Goal: Transaction & Acquisition: Purchase product/service

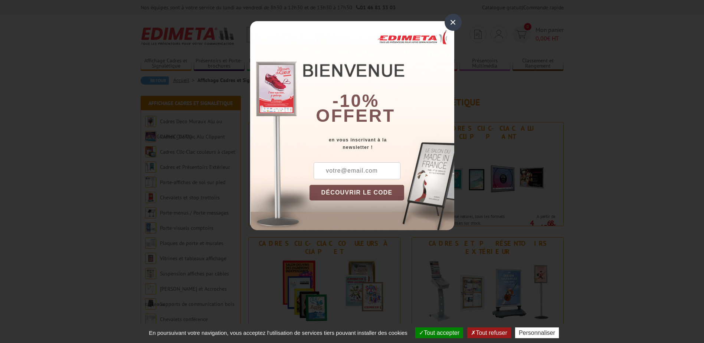
click at [450, 23] on div "×" at bounding box center [453, 22] width 17 height 17
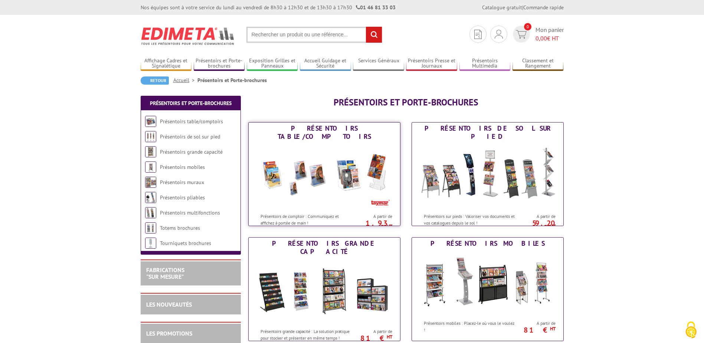
click at [346, 160] on img at bounding box center [324, 175] width 137 height 67
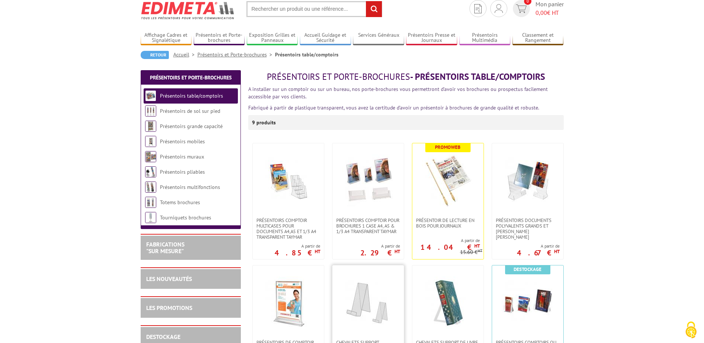
scroll to position [25, 0]
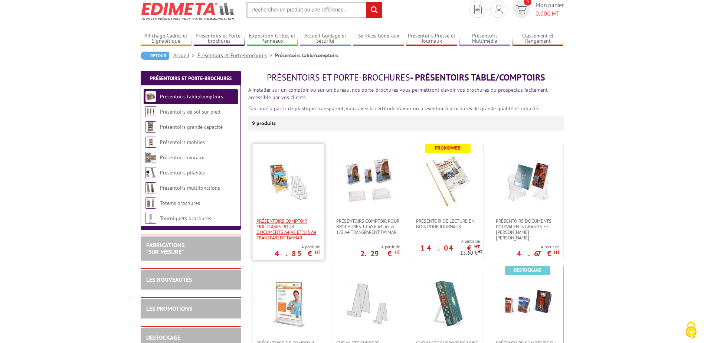
click at [276, 221] on span "Présentoirs comptoir multicases POUR DOCUMENTS A4,A5 ET 1/3 A4 TRANSPARENT TAYM…" at bounding box center [288, 229] width 64 height 22
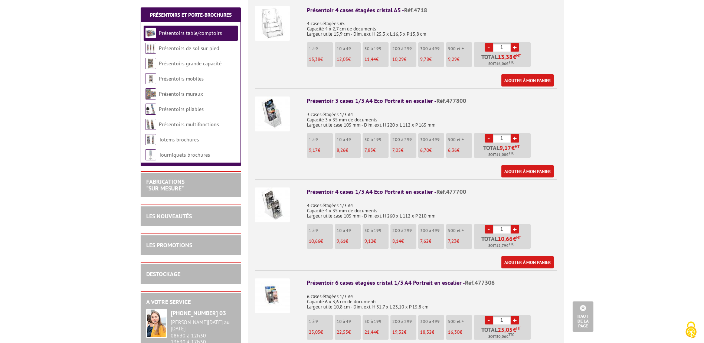
scroll to position [693, 0]
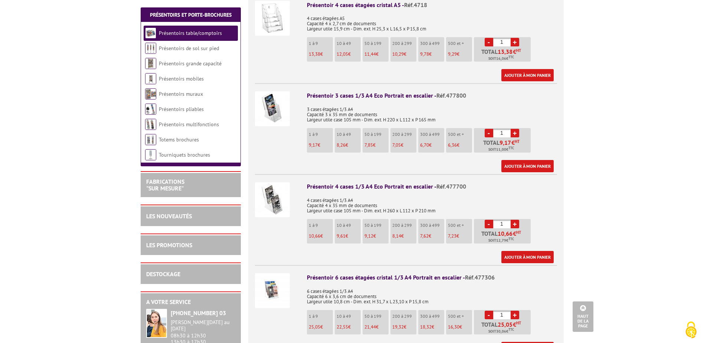
click at [263, 279] on img at bounding box center [272, 290] width 35 height 35
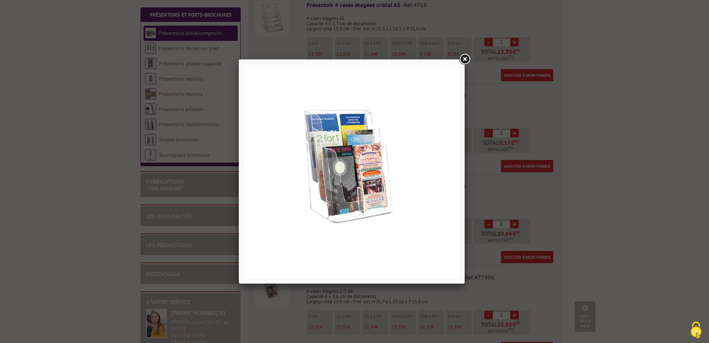
click at [465, 58] on link at bounding box center [464, 59] width 13 height 13
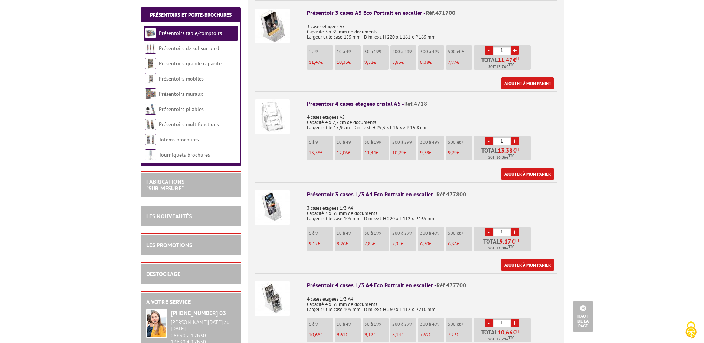
scroll to position [594, 0]
click at [274, 108] on img at bounding box center [272, 117] width 35 height 35
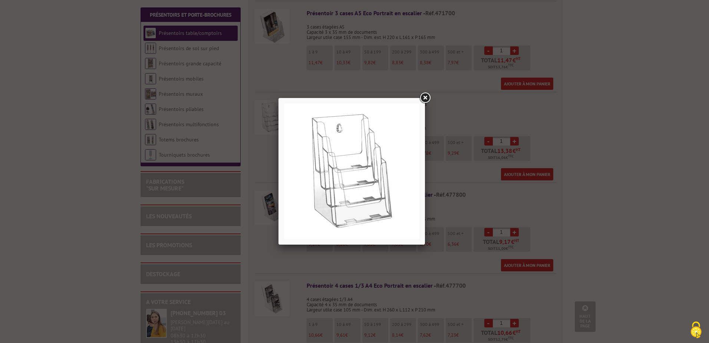
click at [426, 99] on link at bounding box center [425, 97] width 13 height 13
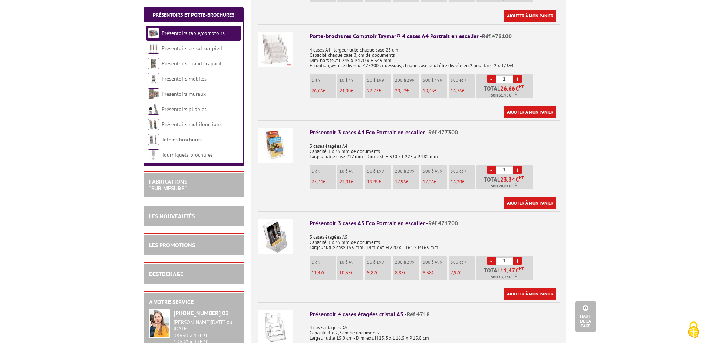
scroll to position [383, 0]
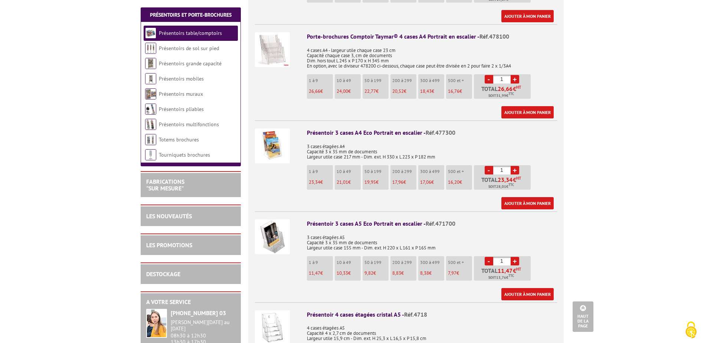
click at [276, 46] on img at bounding box center [272, 49] width 35 height 35
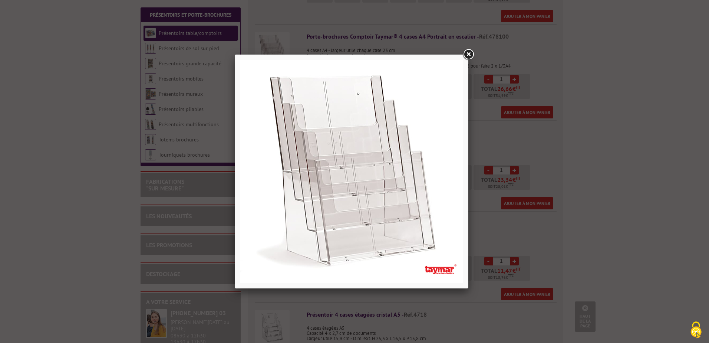
click at [469, 54] on link at bounding box center [468, 54] width 13 height 13
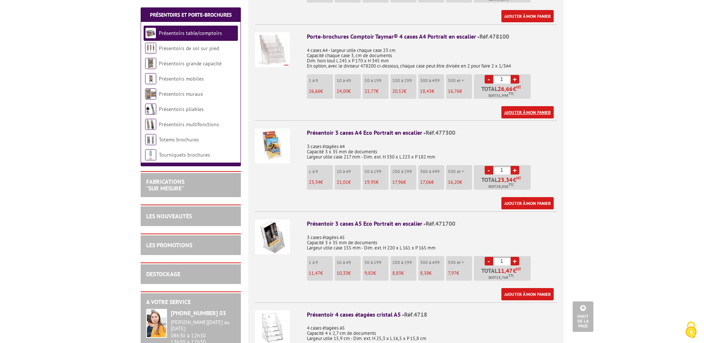
click at [528, 106] on link "Ajouter à mon panier" at bounding box center [527, 112] width 52 height 12
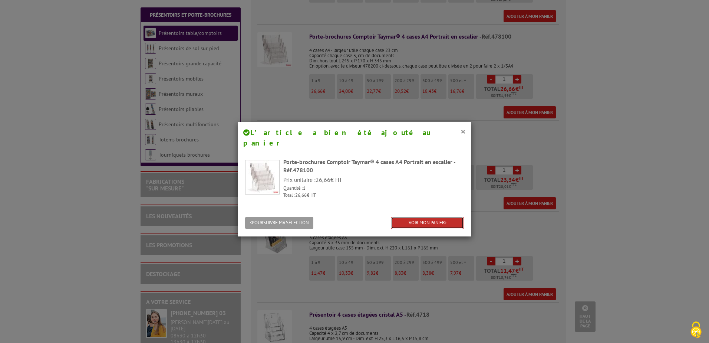
click at [421, 217] on link "VOIR MON PANIER" at bounding box center [427, 223] width 73 height 12
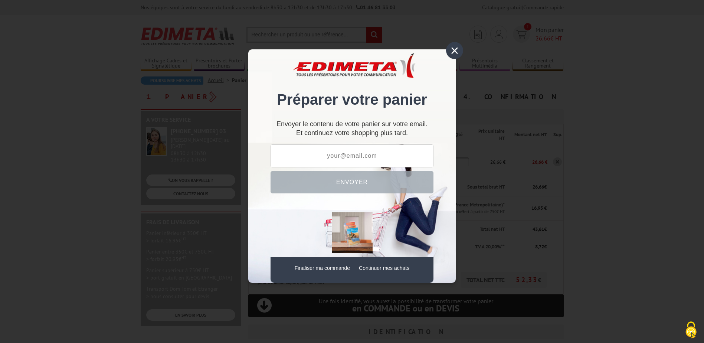
click at [456, 50] on div "×" at bounding box center [454, 50] width 17 height 17
